Goal: Task Accomplishment & Management: Manage account settings

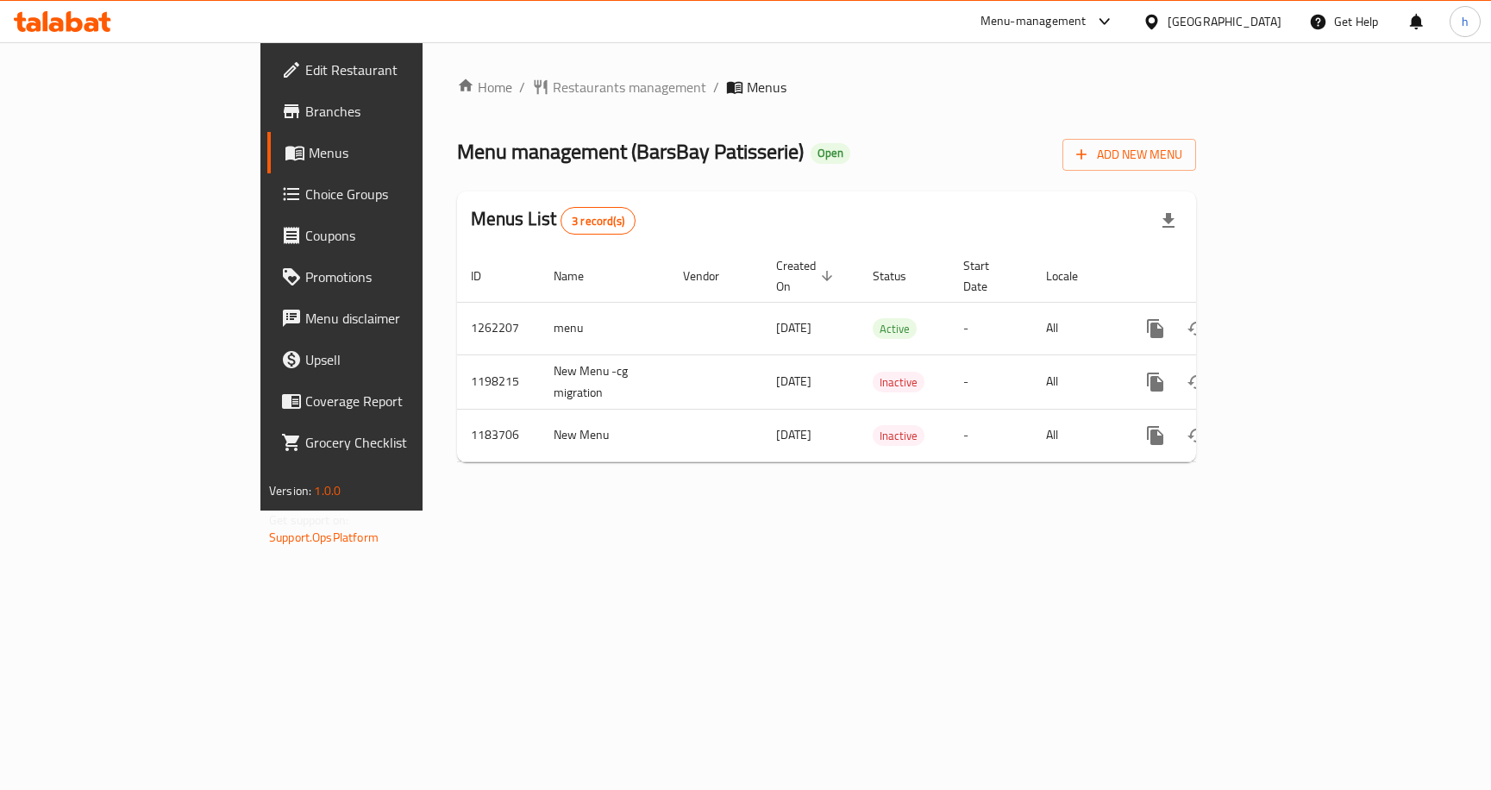
click at [305, 201] on span "Choice Groups" at bounding box center [400, 194] width 191 height 21
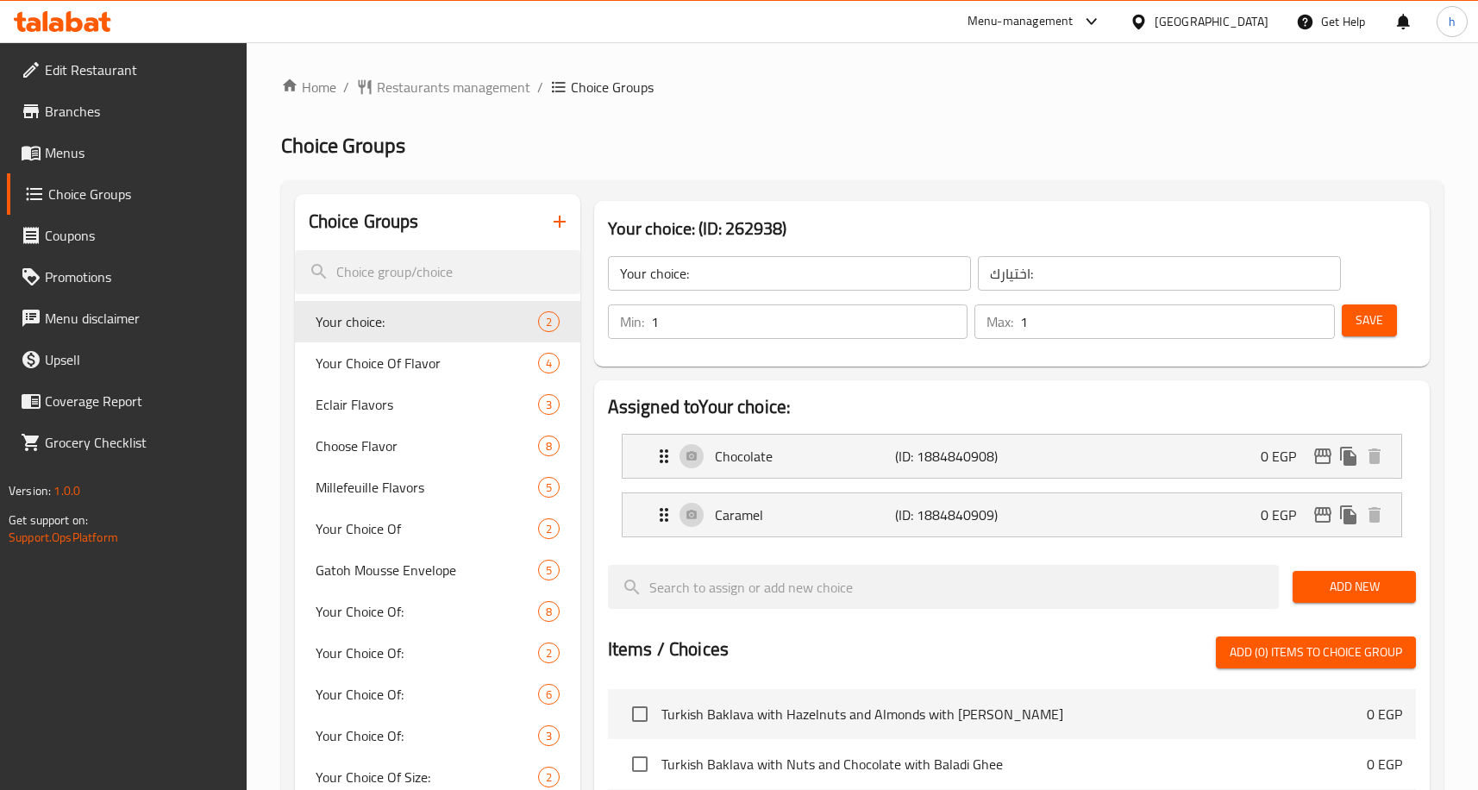
click at [107, 69] on span "Edit Restaurant" at bounding box center [139, 70] width 188 height 21
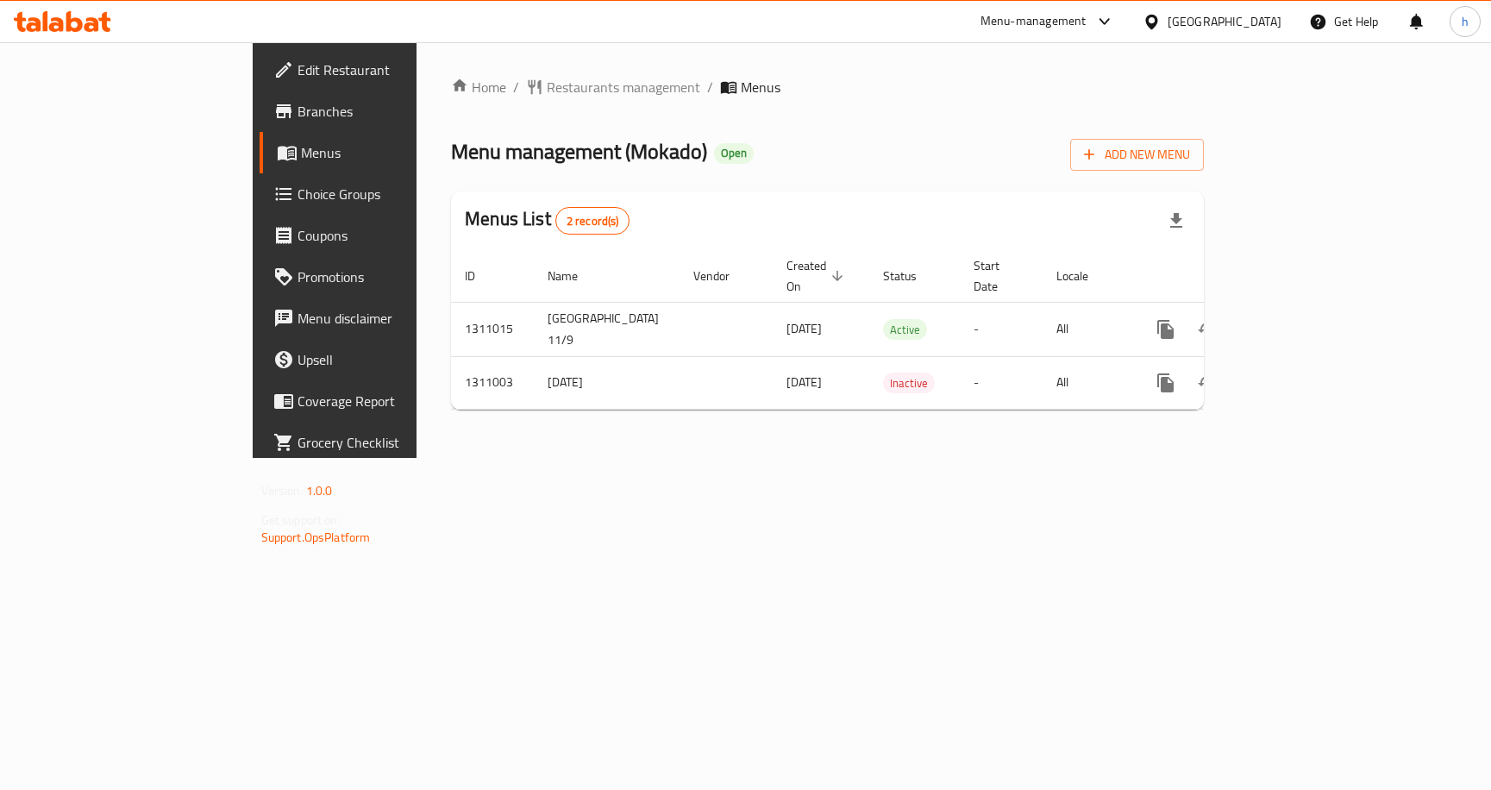
click at [298, 203] on span "Choice Groups" at bounding box center [393, 194] width 191 height 21
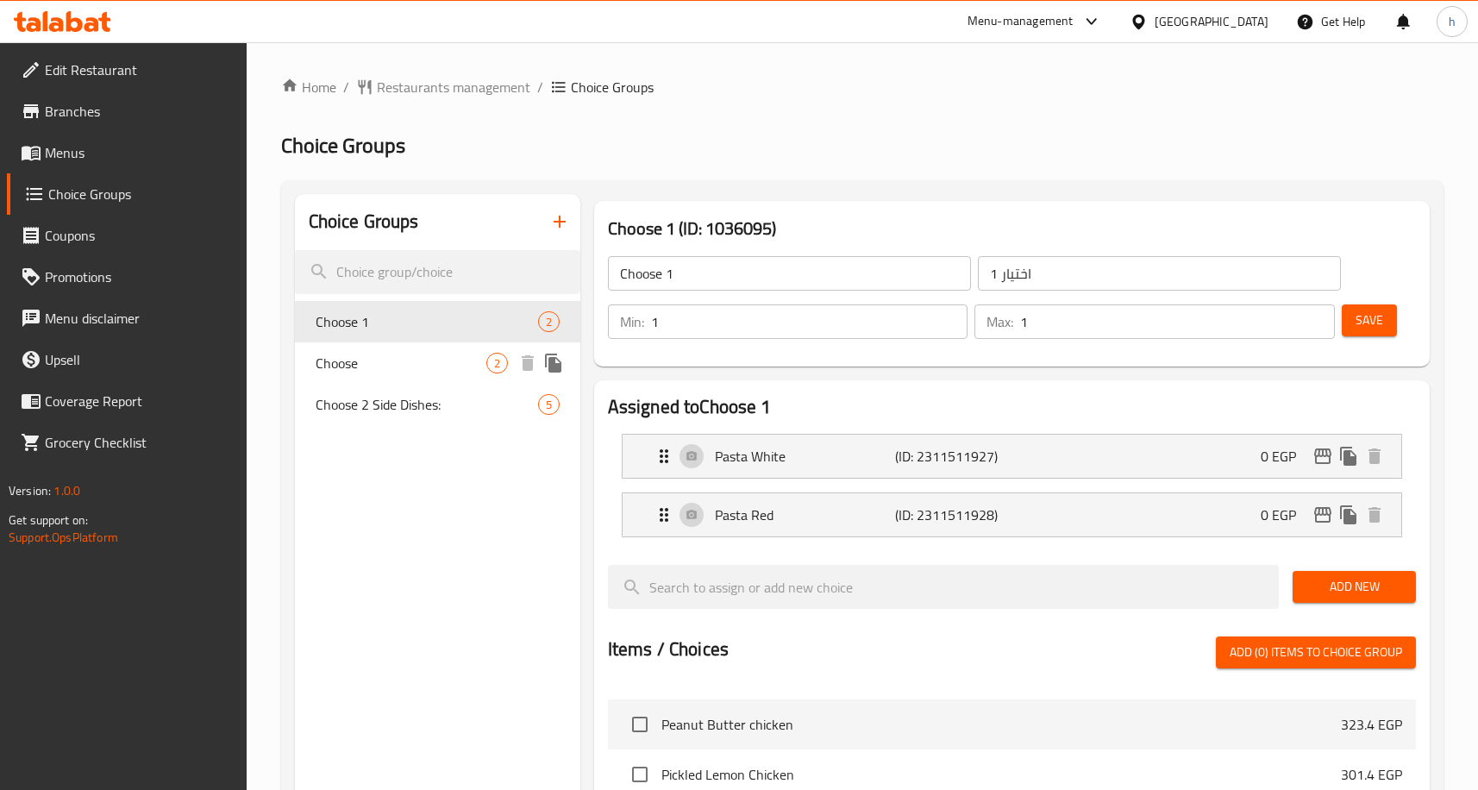
click at [361, 374] on div "Choose 2" at bounding box center [437, 362] width 285 height 41
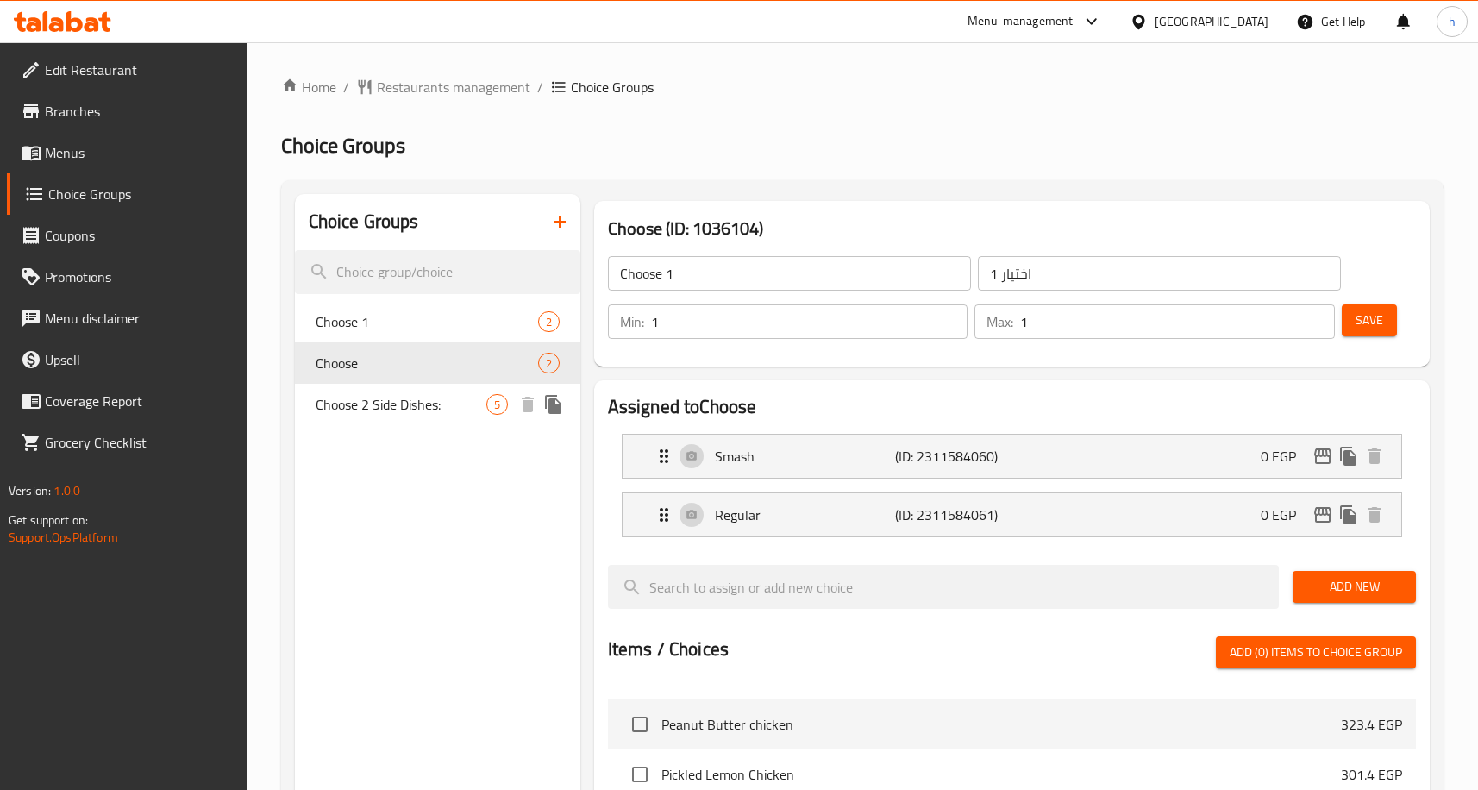
type input "Choose"
type input "اختيار"
click at [360, 405] on span "Choose 2 Side Dishes:" at bounding box center [401, 404] width 171 height 21
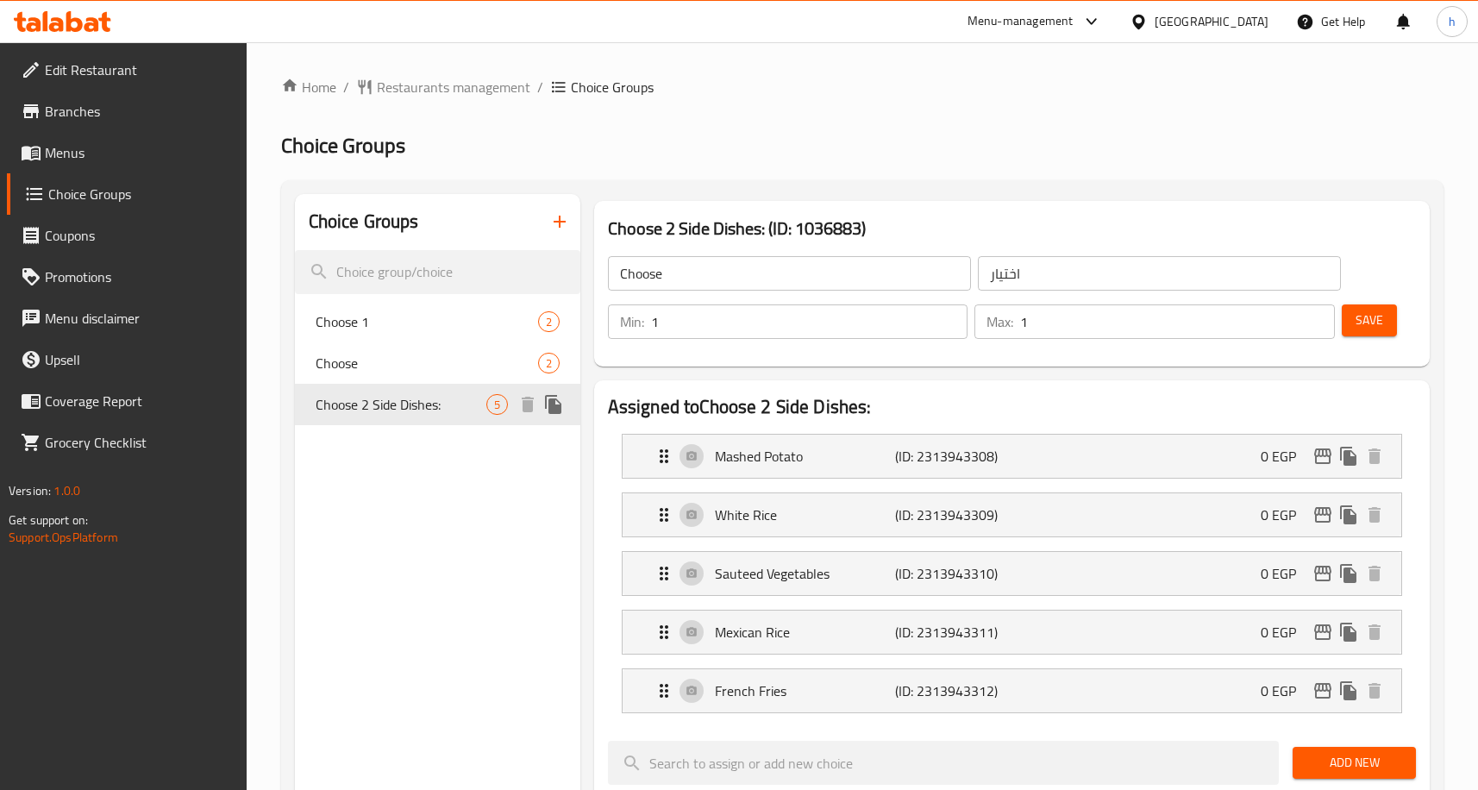
type input "Choose 2 Side Dishes:"
type input "اختار 2 طبق جانبى:"
type input "2"
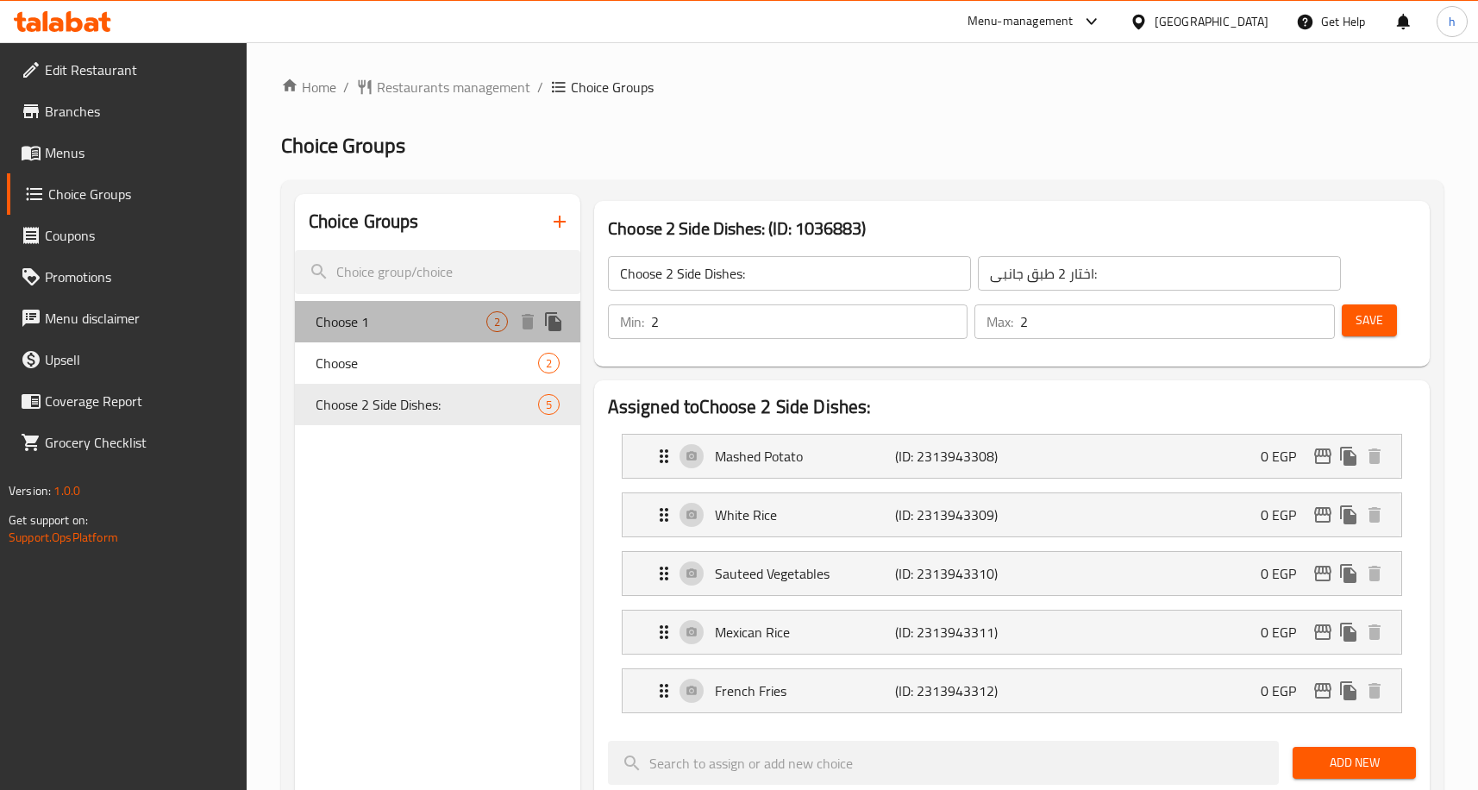
click at [398, 335] on div "Choose 1 2" at bounding box center [437, 321] width 285 height 41
type input "Choose 1"
type input "اختيار 1"
type input "1"
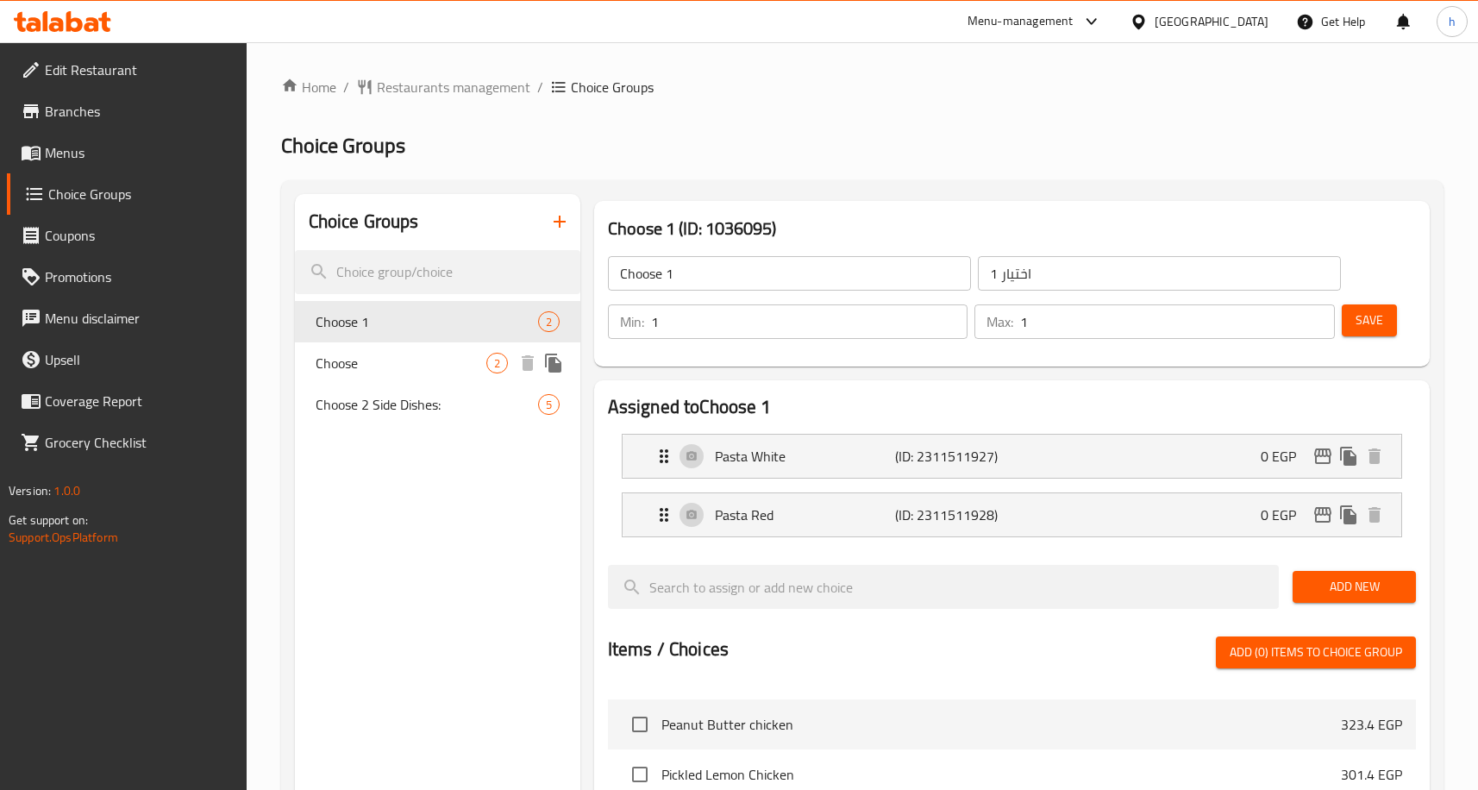
click at [389, 380] on div "Choose 2" at bounding box center [437, 362] width 285 height 41
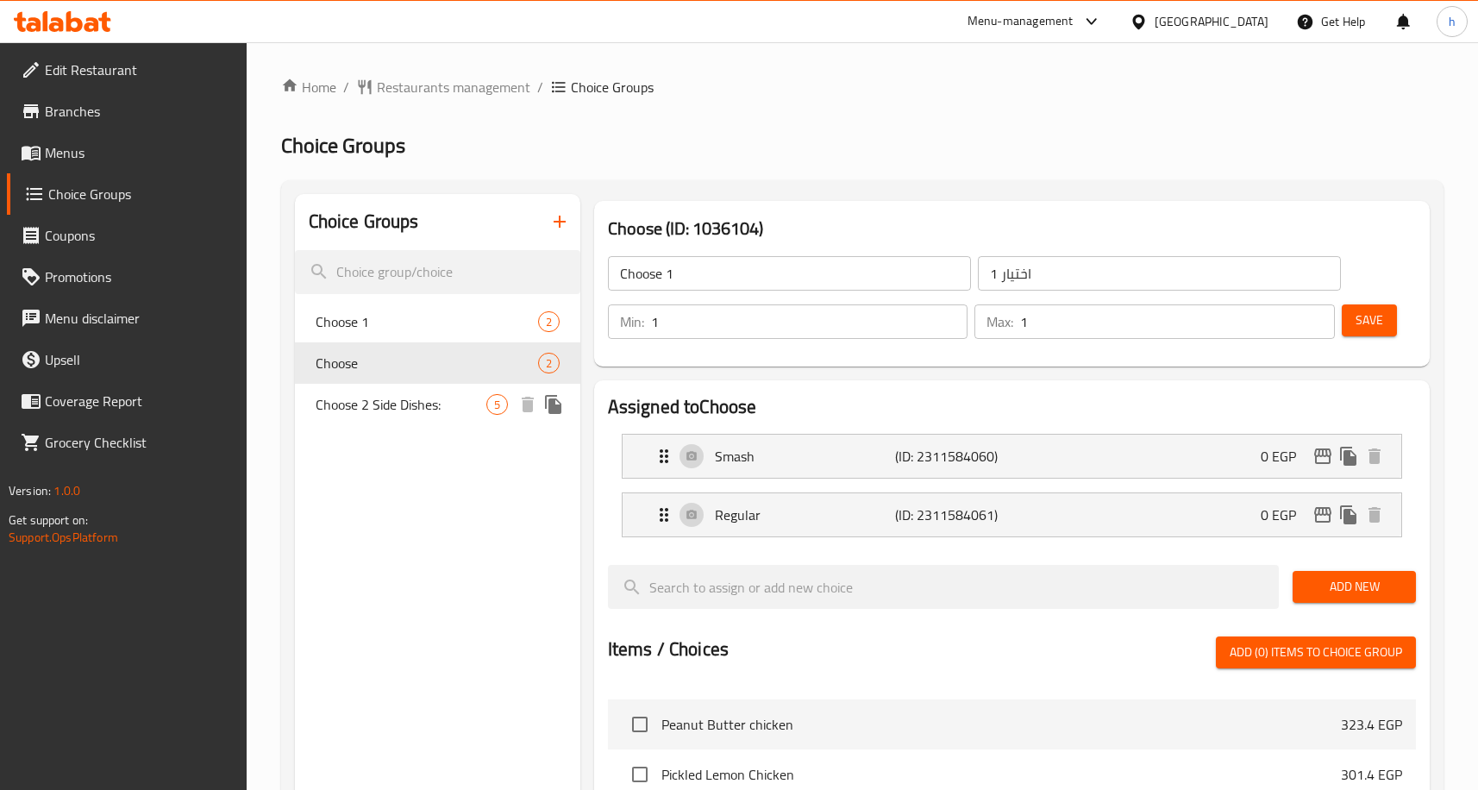
type input "Choose"
type input "اختيار"
click at [383, 411] on span "Choose 2 Side Dishes:" at bounding box center [401, 404] width 171 height 21
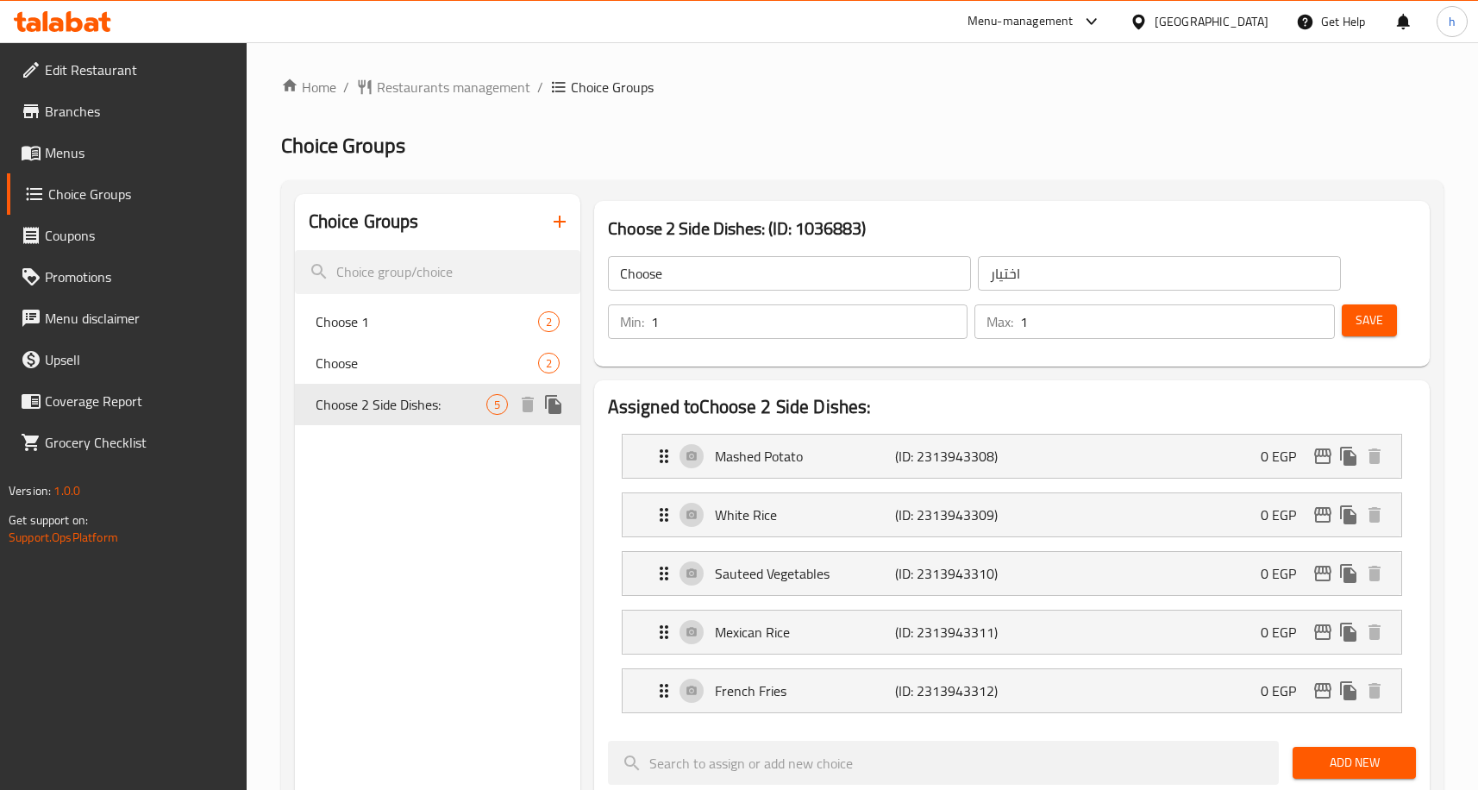
type input "Choose 2 Side Dishes:"
type input "اختار 2 طبق جانبى:"
type input "2"
click at [29, 154] on icon at bounding box center [31, 154] width 19 height 15
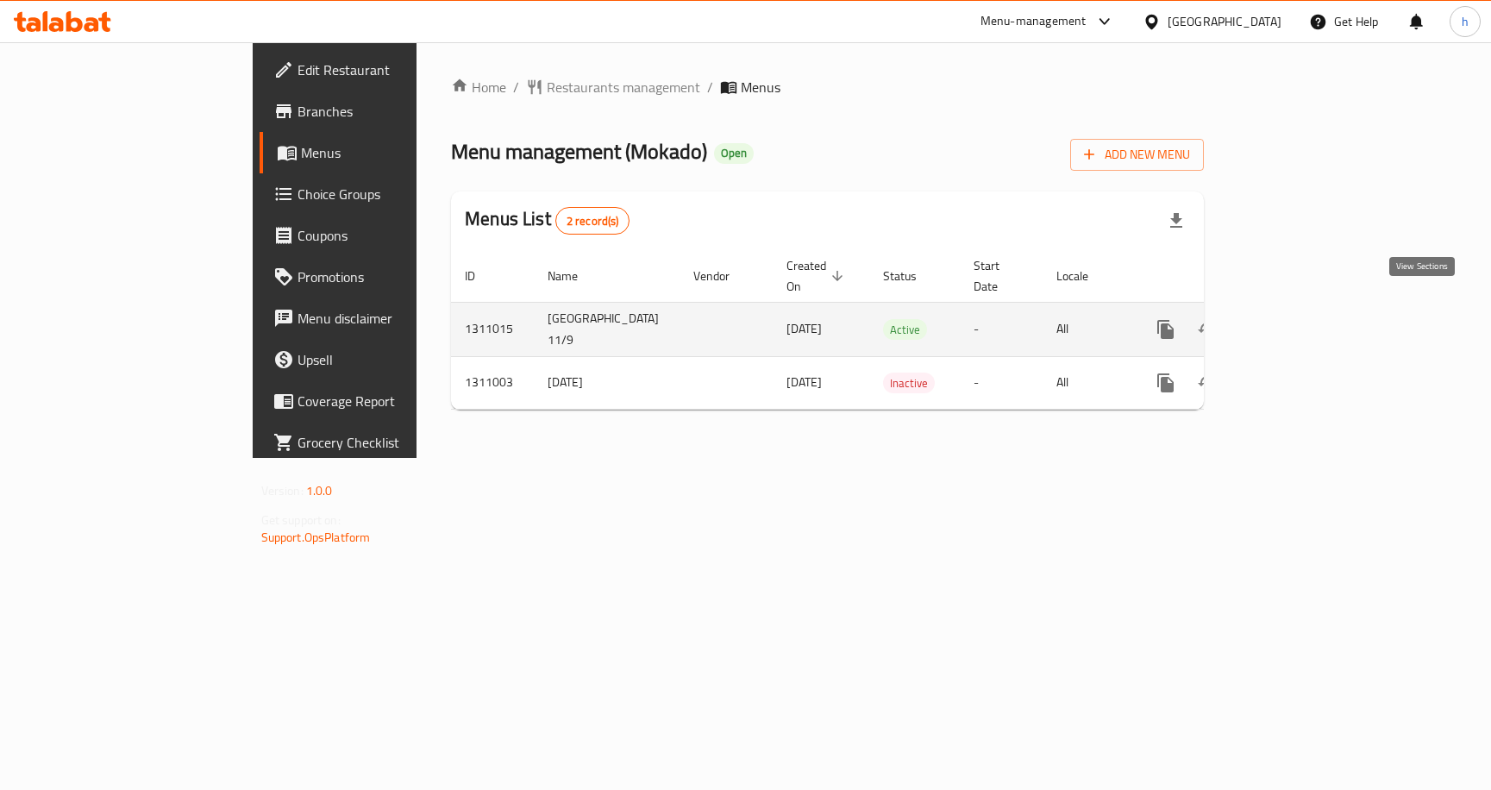
click at [1298, 322] on icon "enhanced table" at bounding box center [1290, 330] width 16 height 16
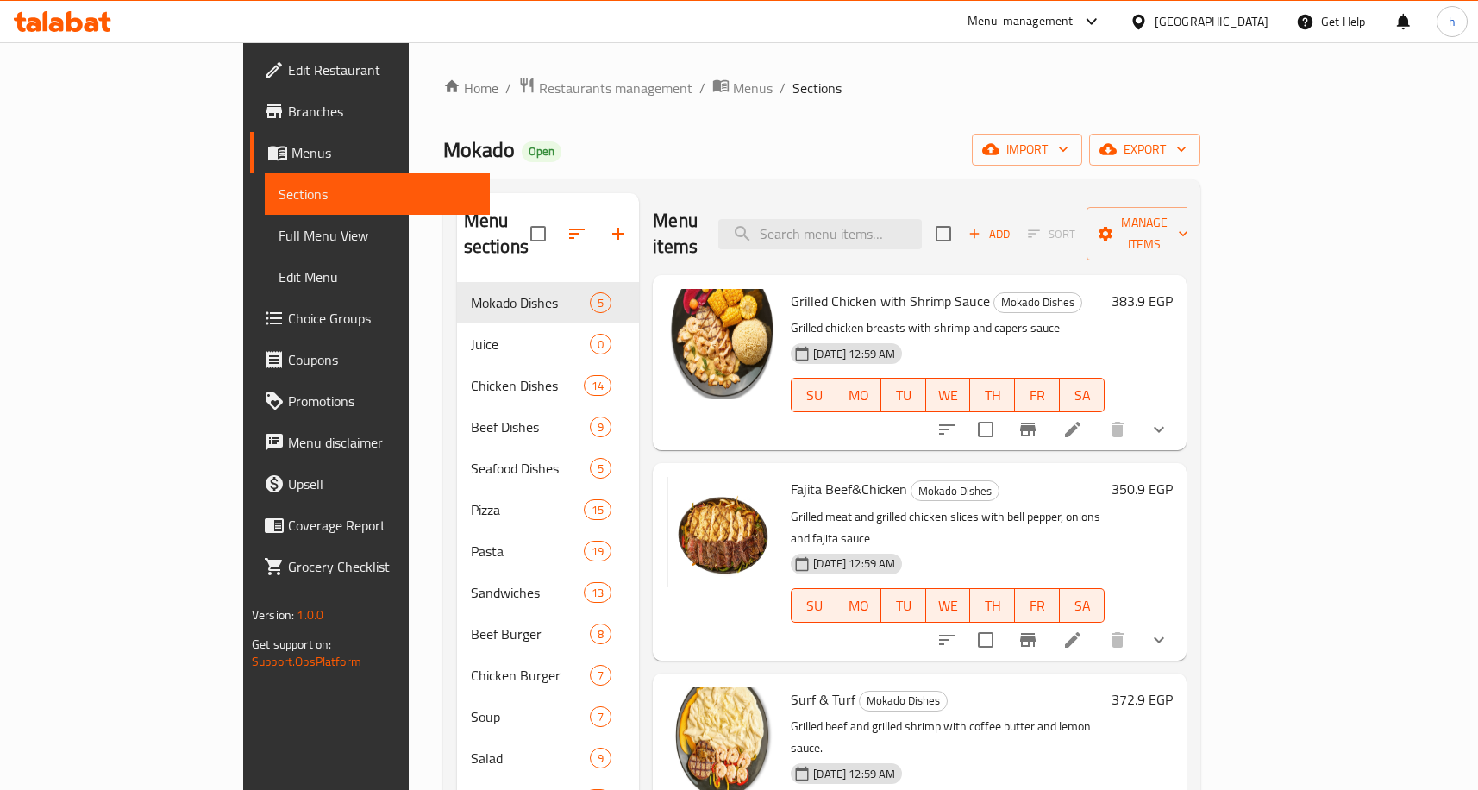
click at [279, 285] on span "Edit Menu" at bounding box center [377, 276] width 197 height 21
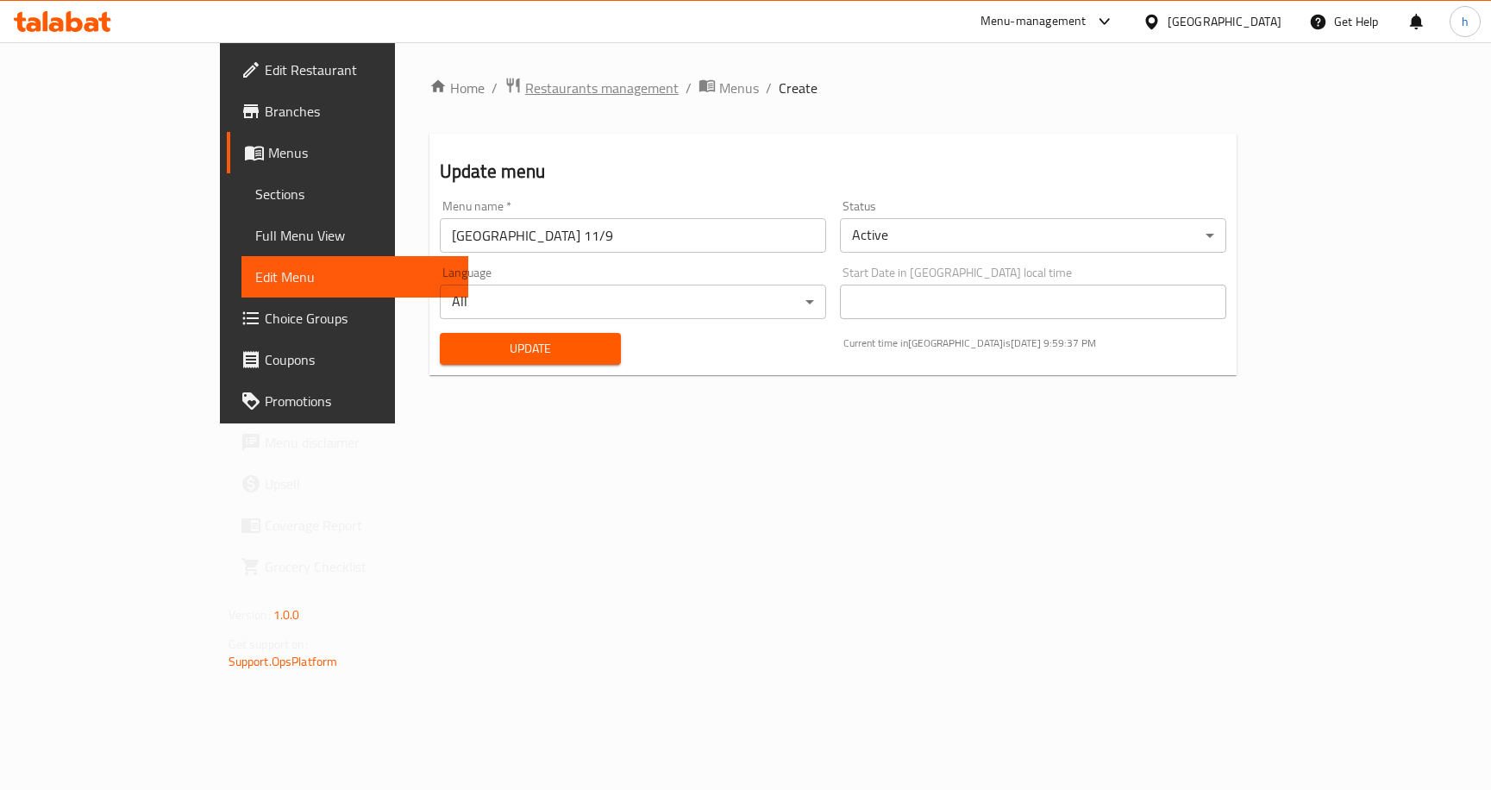
click at [525, 85] on span "Restaurants management" at bounding box center [602, 88] width 154 height 21
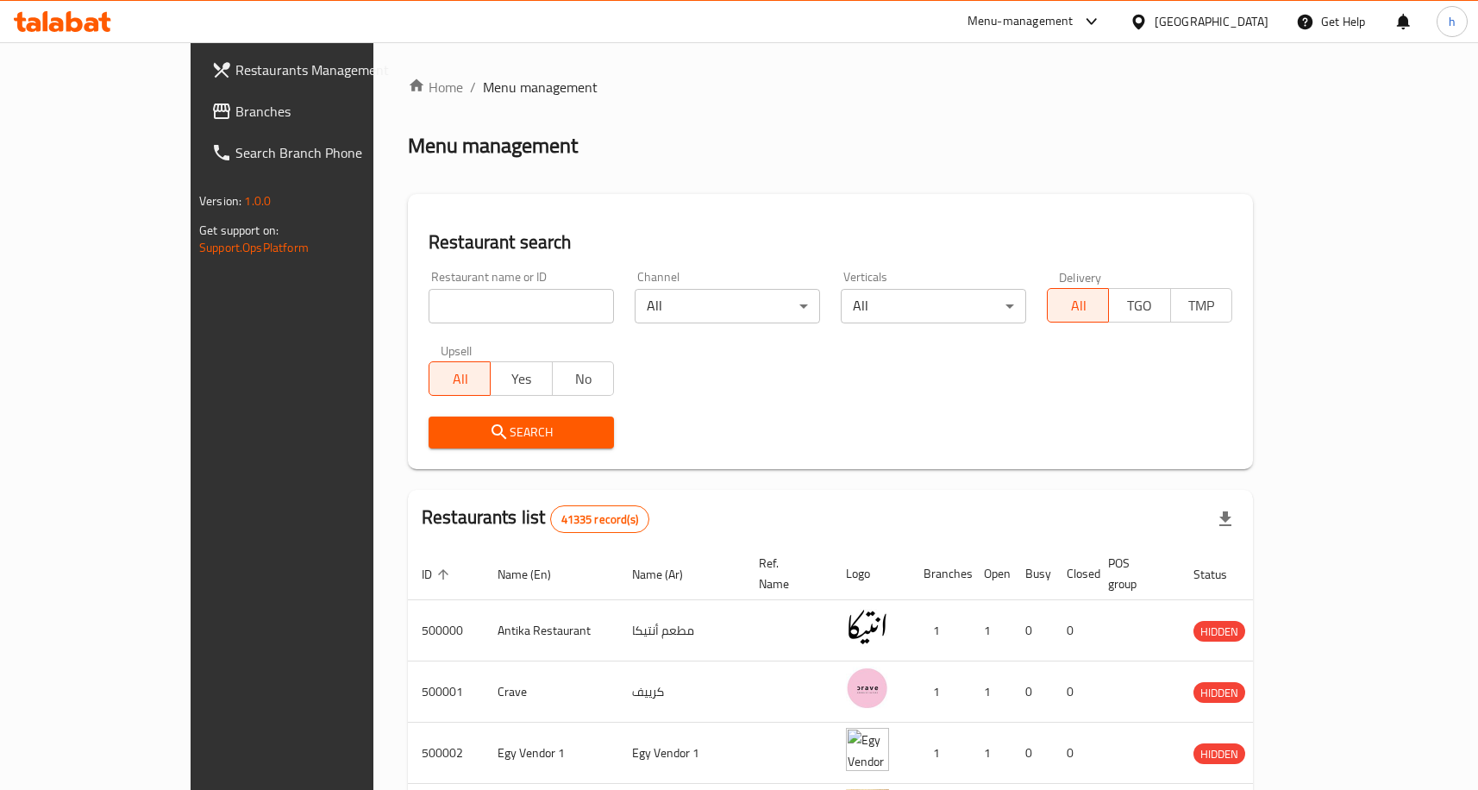
click at [197, 128] on link "Branches" at bounding box center [317, 111] width 240 height 41
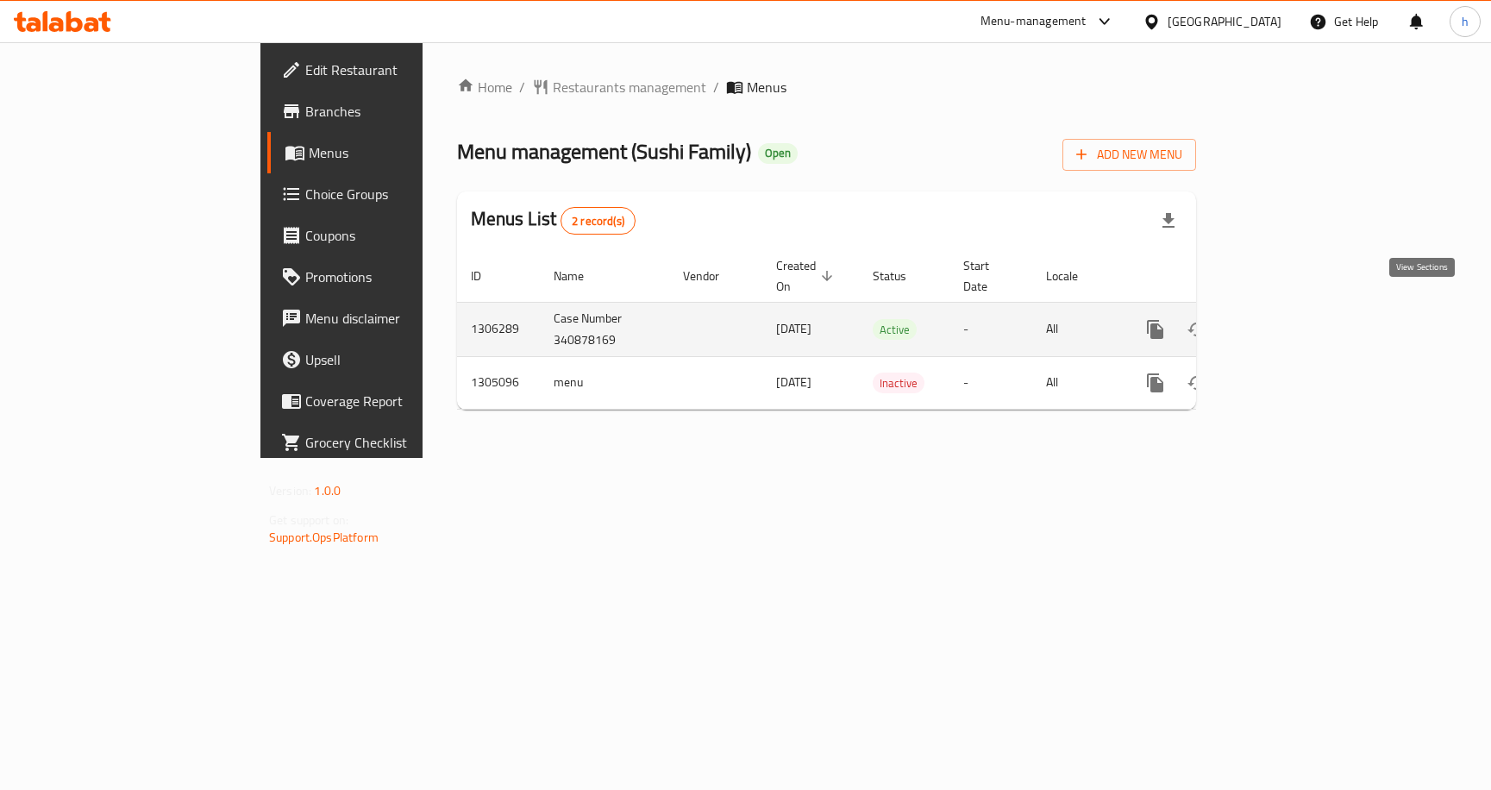
click at [1300, 310] on link "enhanced table" at bounding box center [1279, 329] width 41 height 41
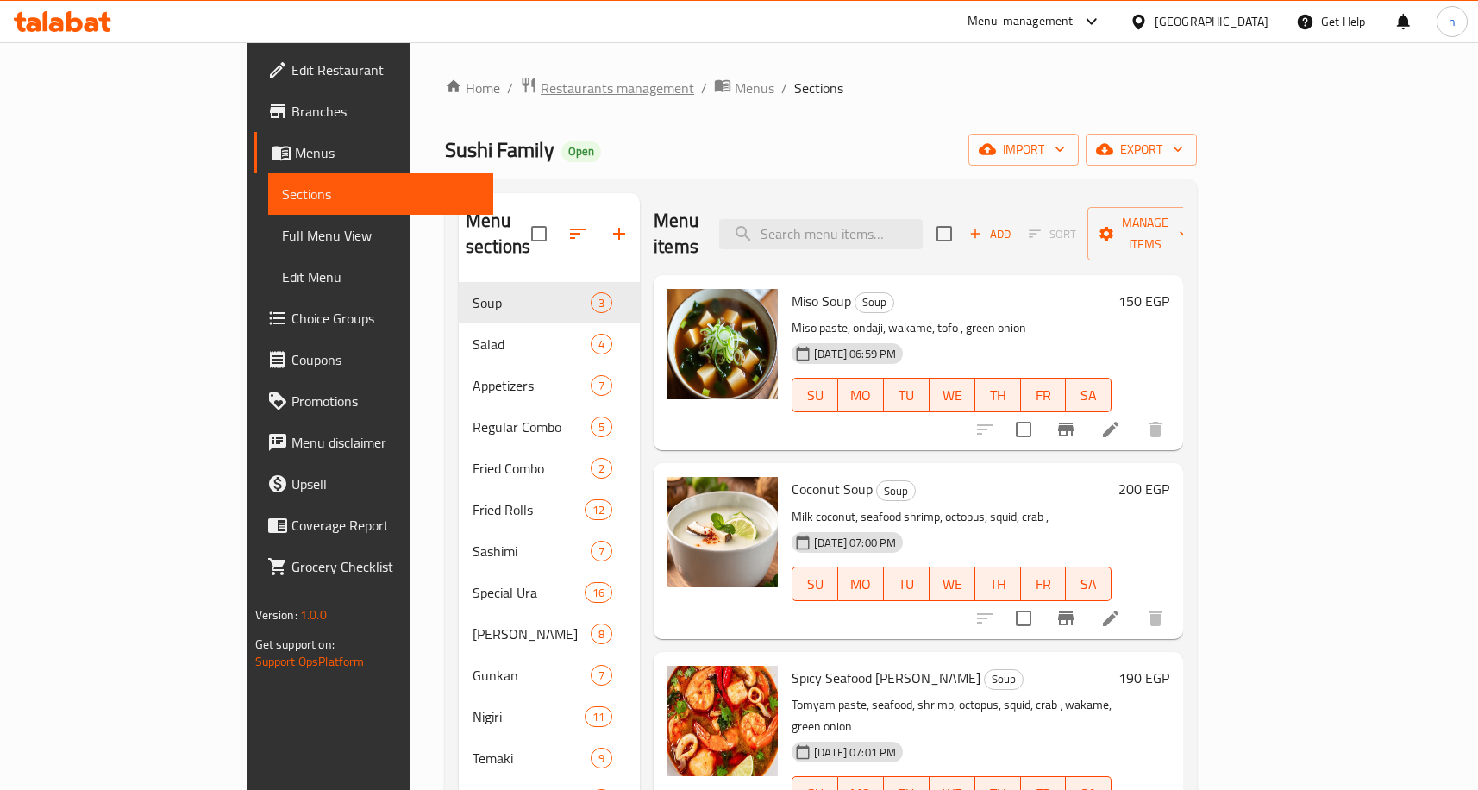
click at [541, 90] on span "Restaurants management" at bounding box center [618, 88] width 154 height 21
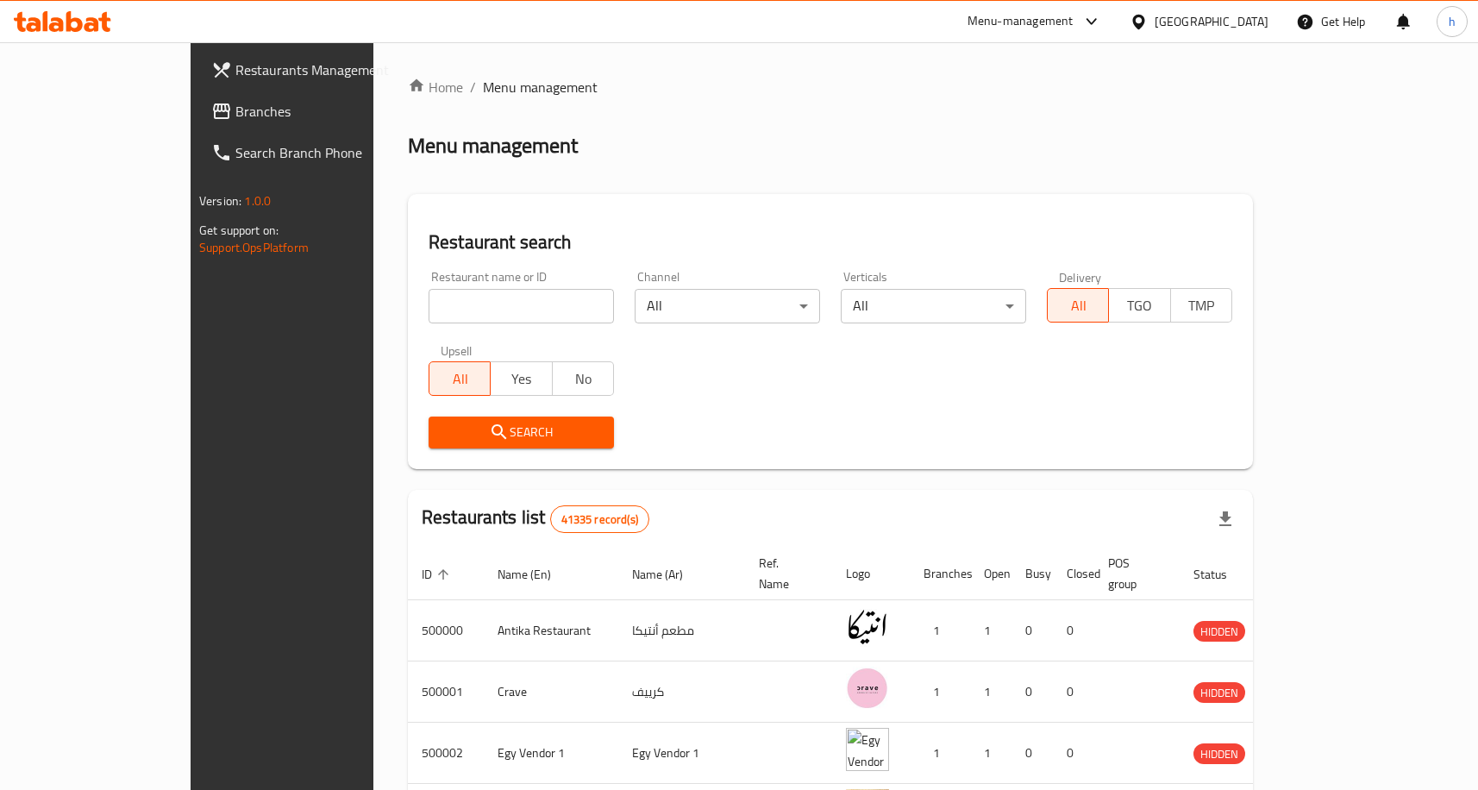
click at [235, 115] on span "Branches" at bounding box center [329, 111] width 188 height 21
